Goal: Find specific page/section: Find specific page/section

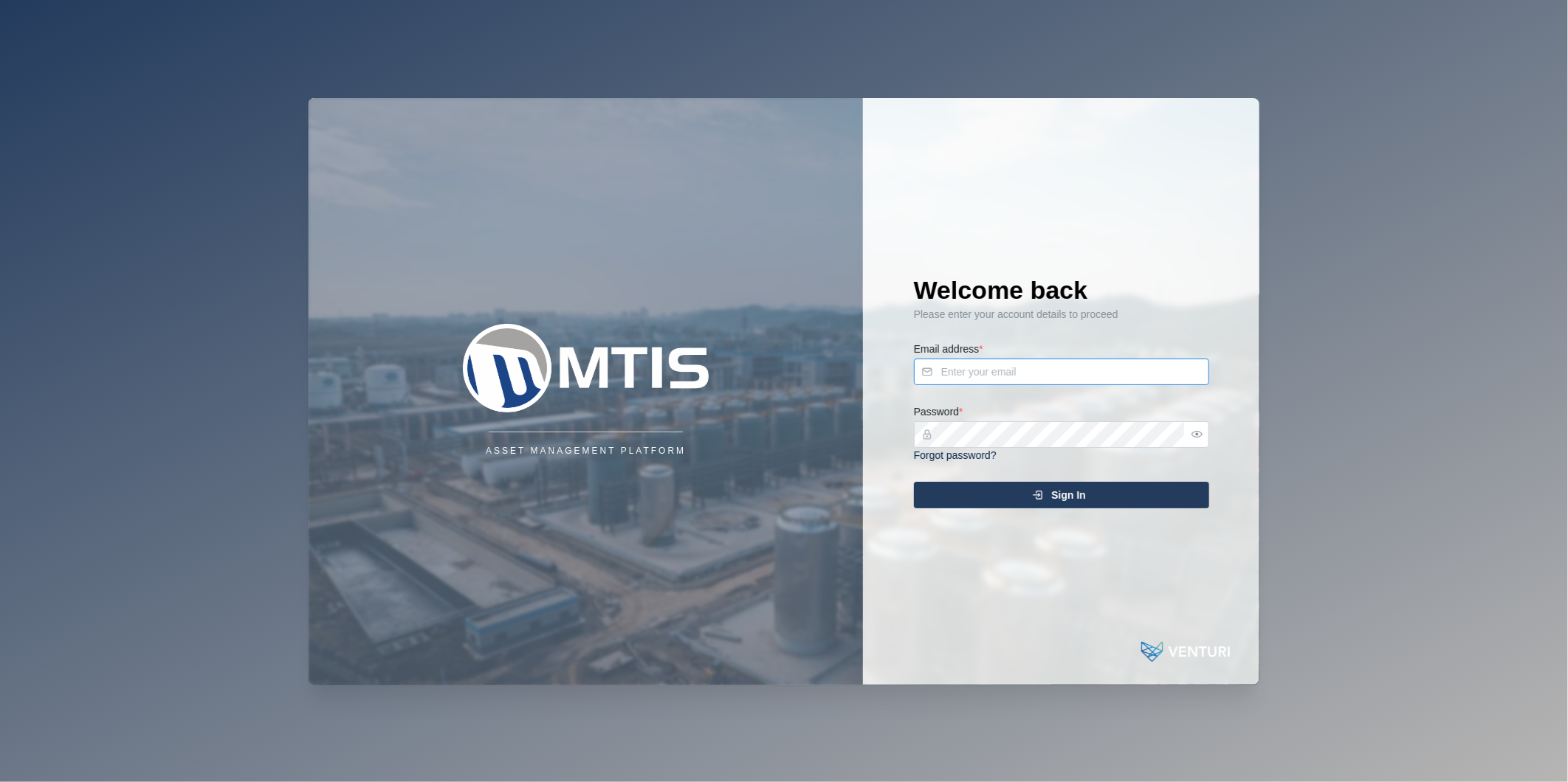
type input "[PERSON_NAME][EMAIL_ADDRESS][DOMAIN_NAME]"
click at [1022, 499] on div "Sign In" at bounding box center [1058, 495] width 271 height 25
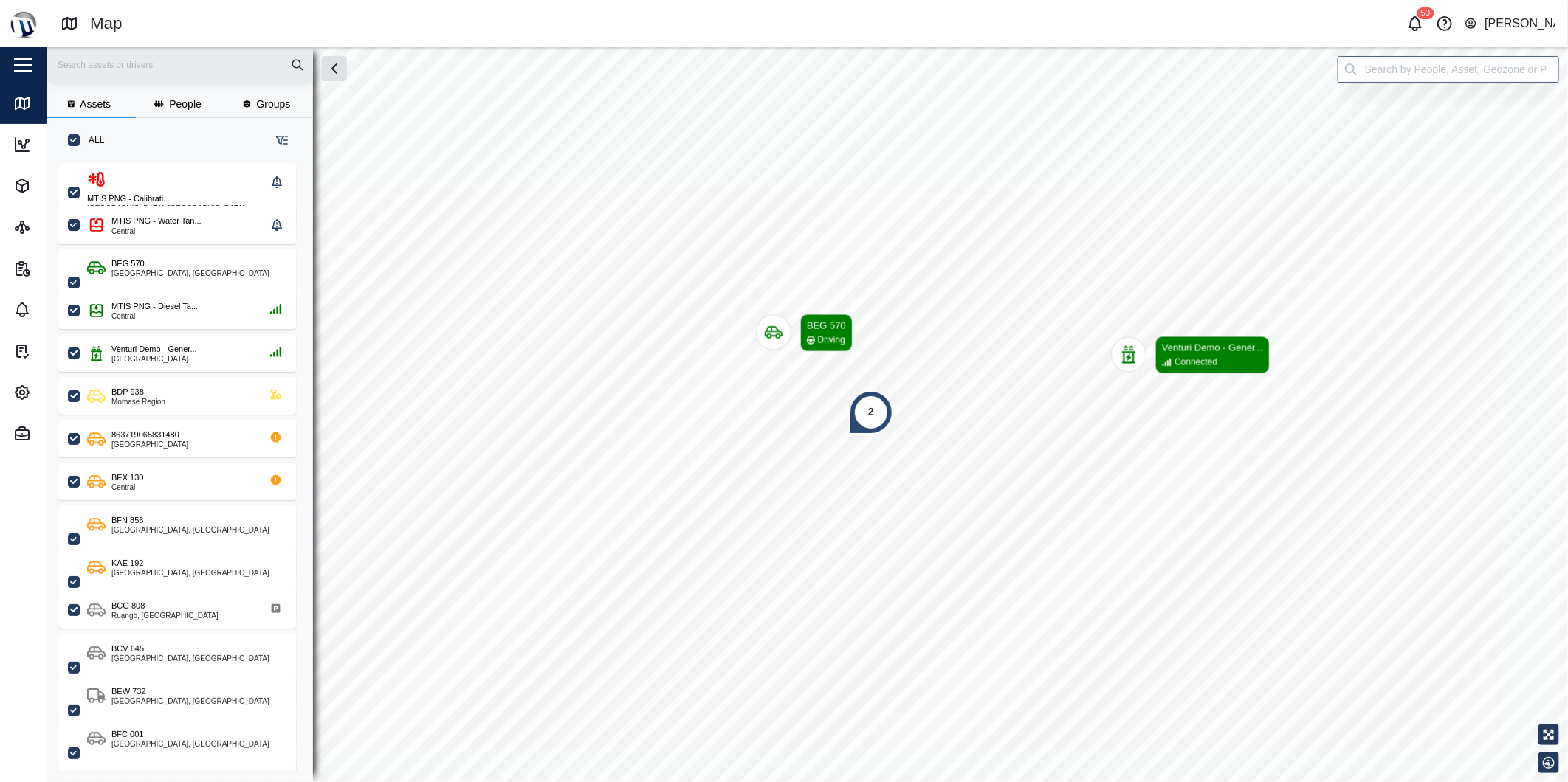
scroll to position [600, 230]
click at [1418, 25] on icon "button" at bounding box center [1414, 23] width 18 height 18
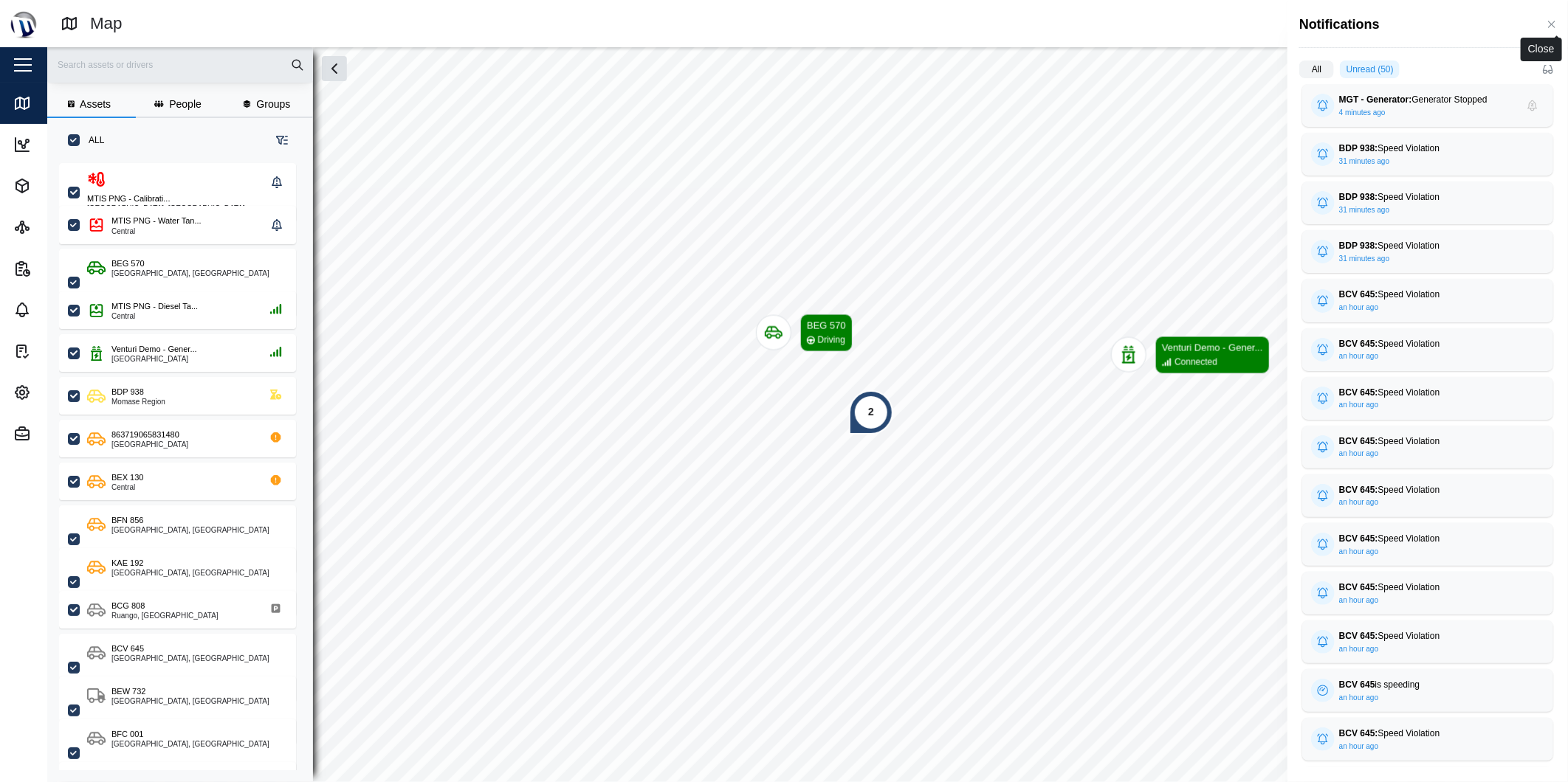
click at [1547, 18] on button "button" at bounding box center [1551, 24] width 16 height 16
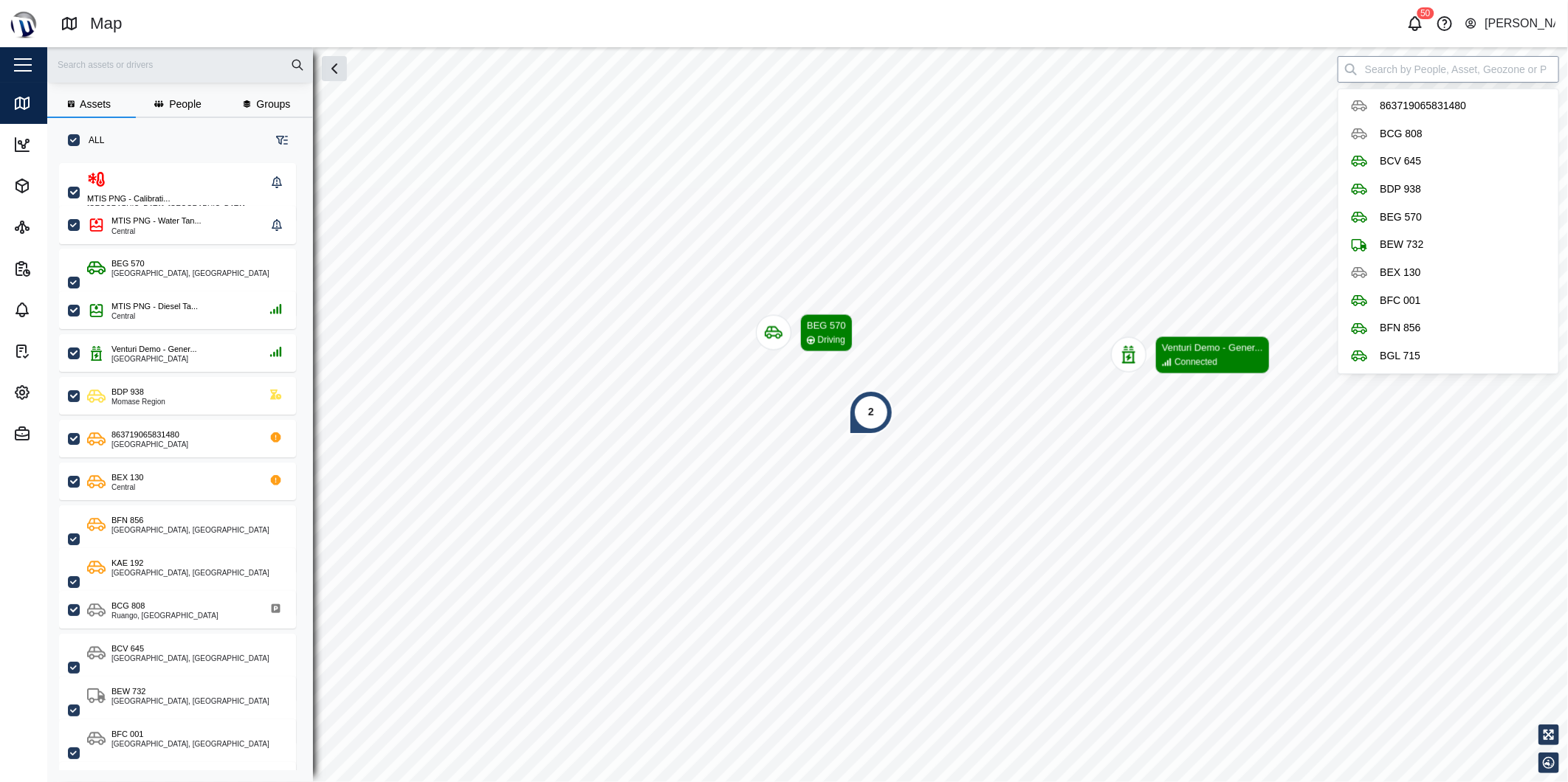
click at [1463, 72] on input "search" at bounding box center [1448, 69] width 221 height 27
type input "c"
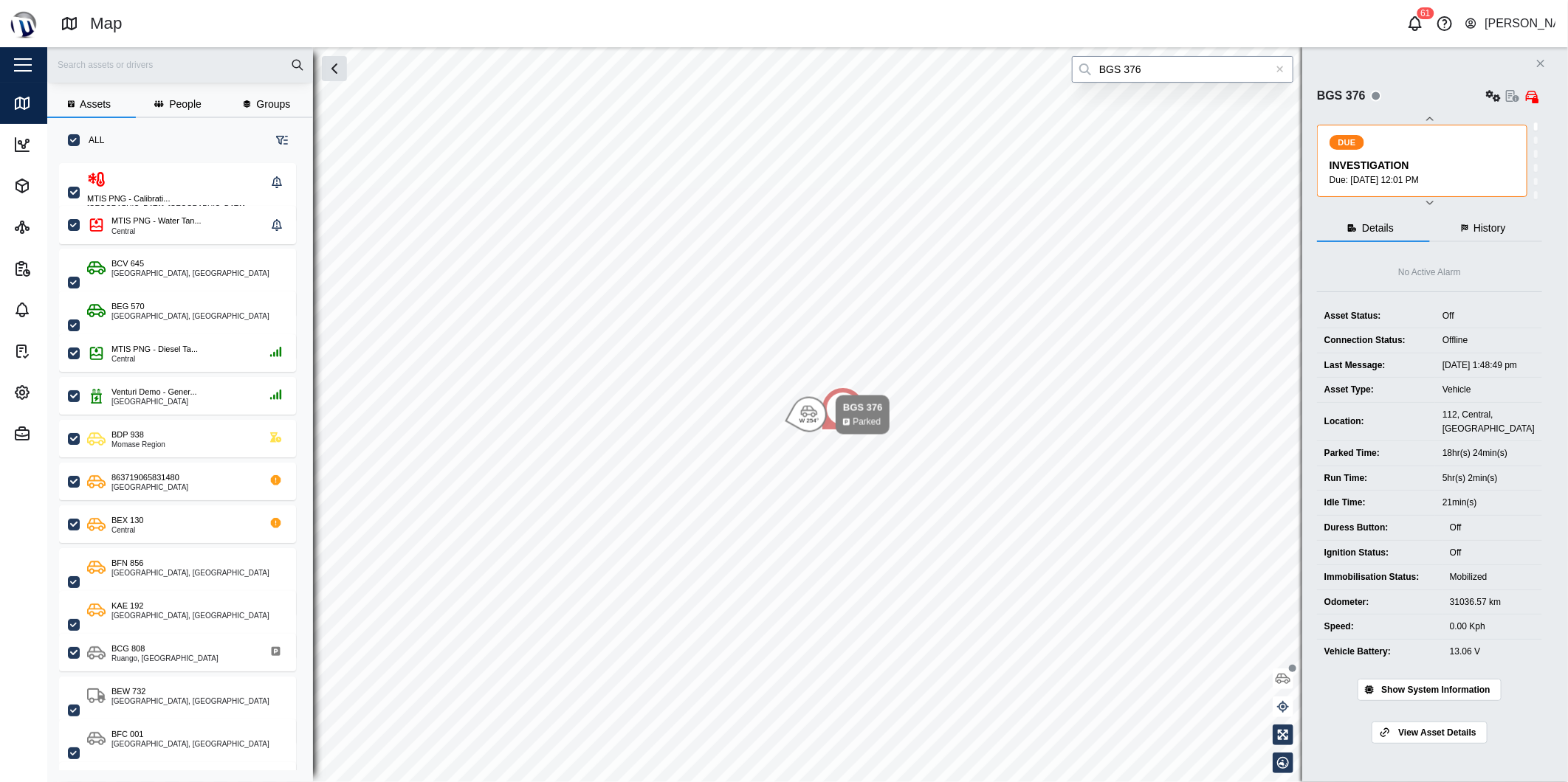
type input "BGS 376"
